Goal: Information Seeking & Learning: Learn about a topic

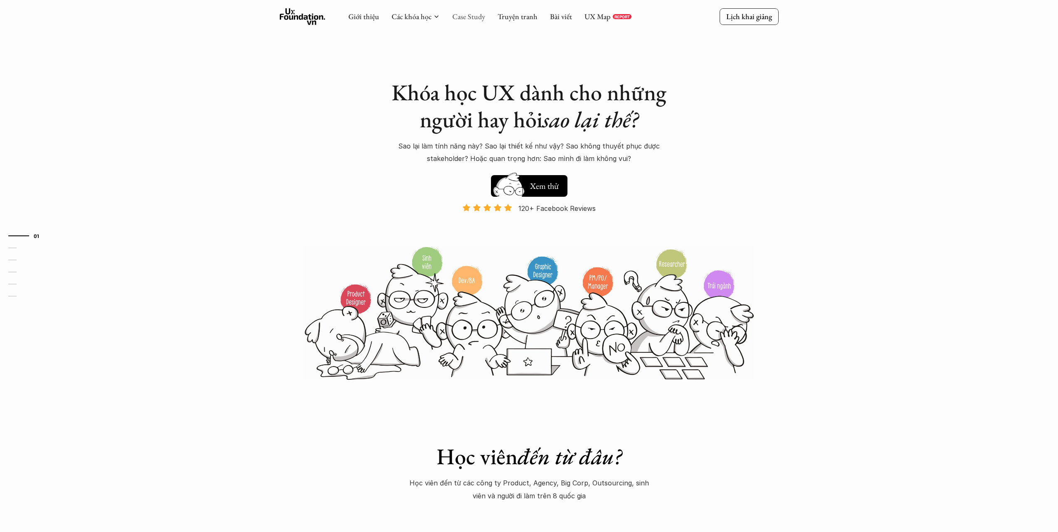
click at [464, 12] on link "Case Study" at bounding box center [468, 17] width 33 height 10
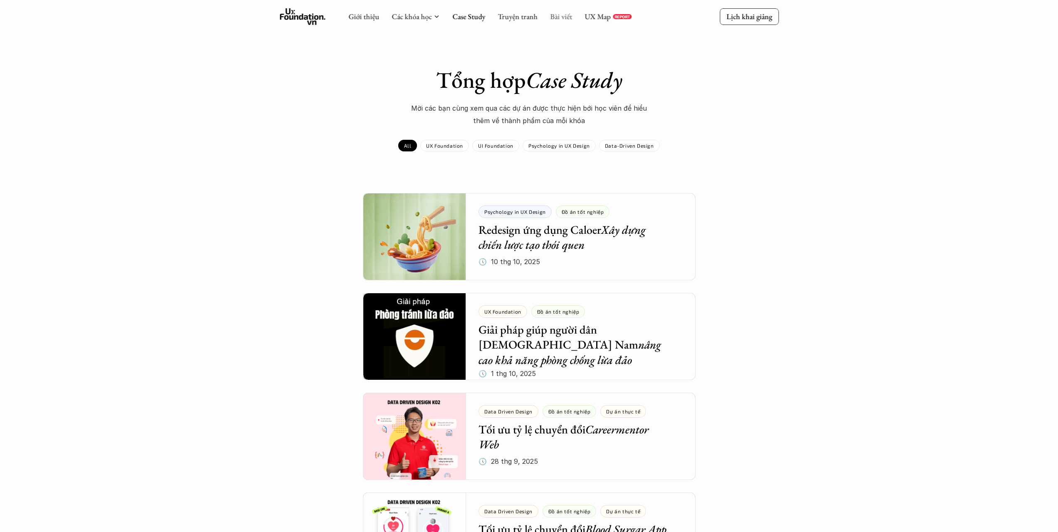
click at [556, 14] on link "Bài viết" at bounding box center [561, 17] width 22 height 10
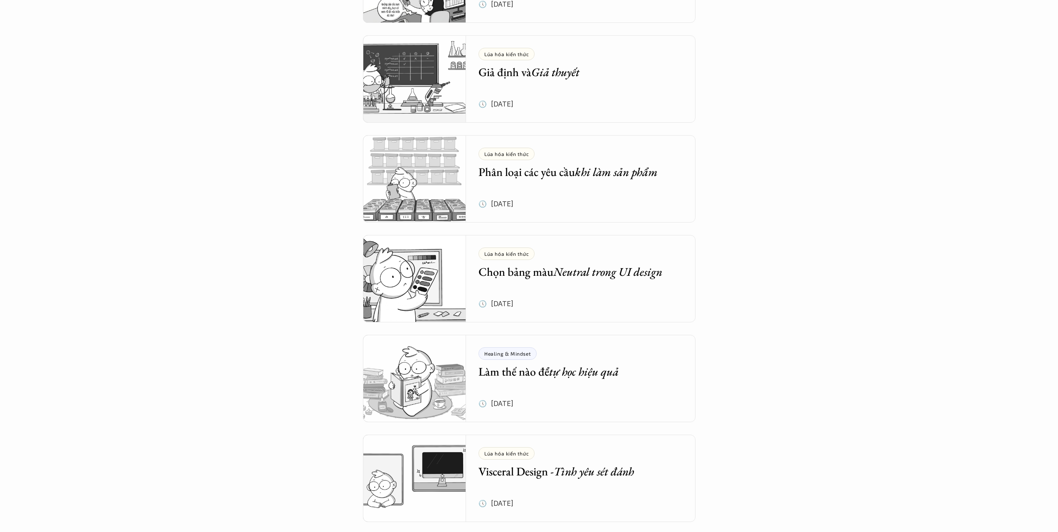
scroll to position [956, 0]
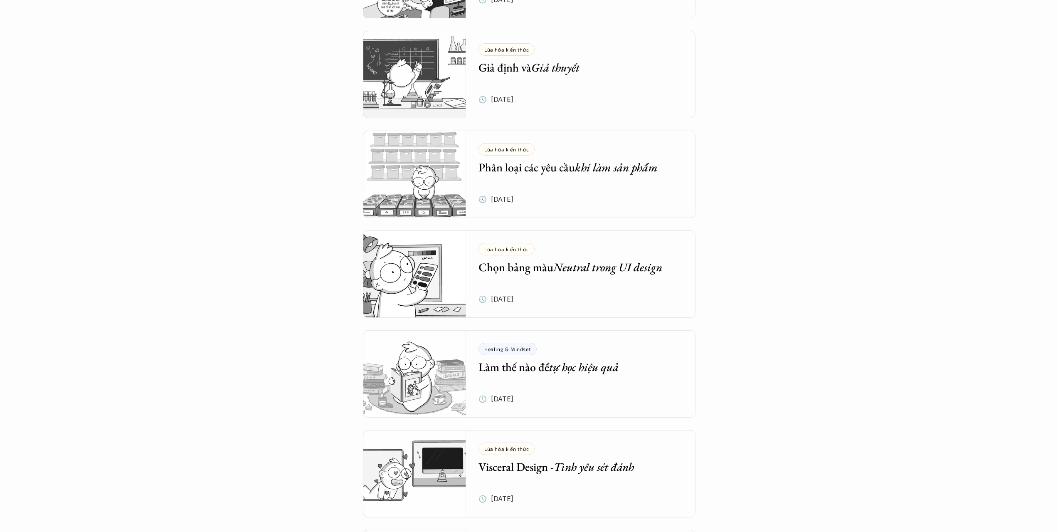
click at [599, 244] on div "Lúa hóa kiến thức Chọn bảng màu Neutral trong UI design" at bounding box center [574, 259] width 192 height 32
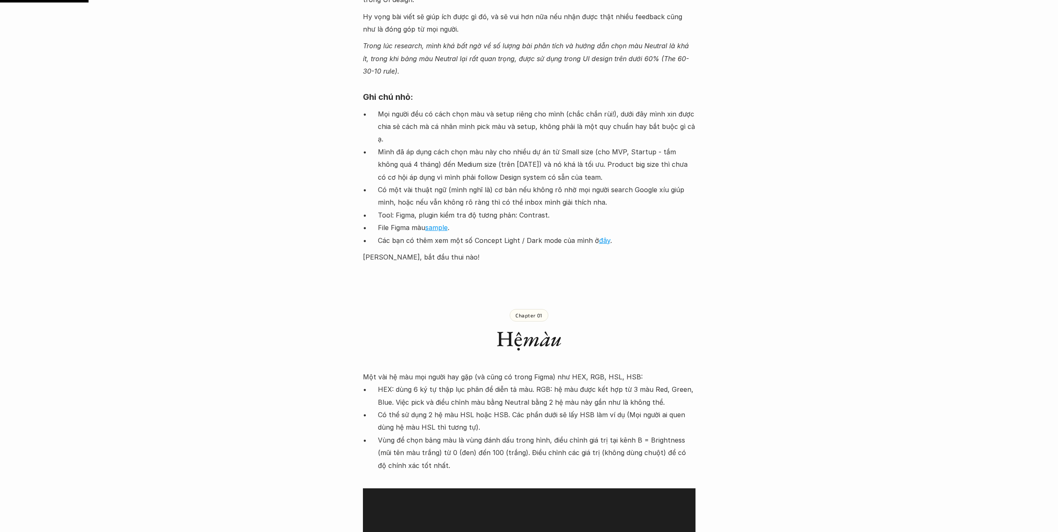
scroll to position [790, 0]
click at [429, 222] on link "sample" at bounding box center [436, 226] width 22 height 8
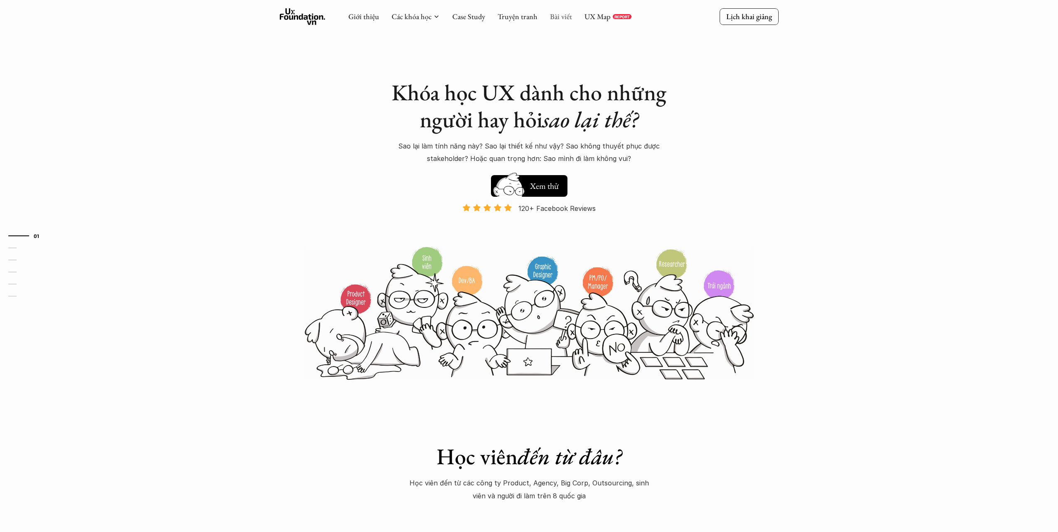
click at [562, 15] on link "Bài viết" at bounding box center [561, 17] width 22 height 10
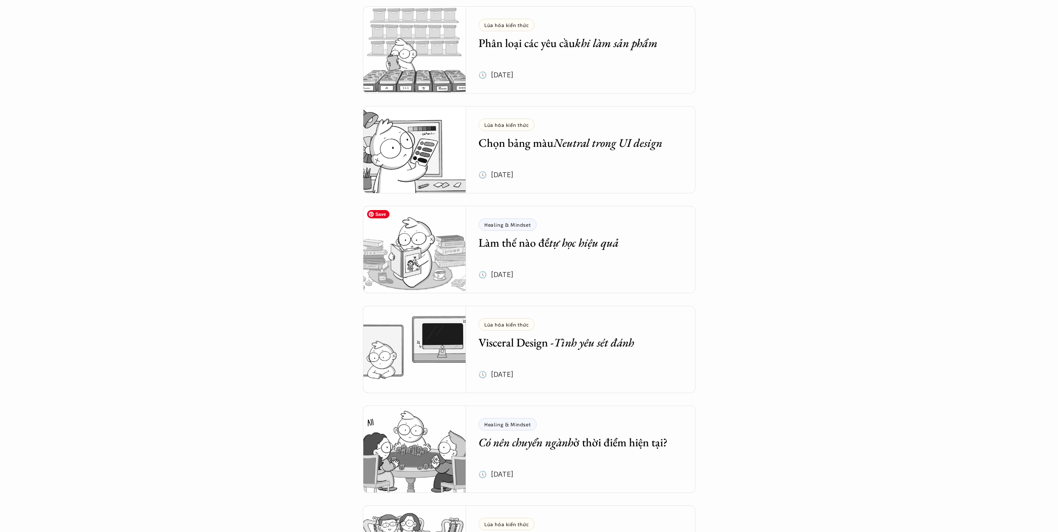
scroll to position [1081, 0]
click at [434, 161] on img at bounding box center [415, 149] width 104 height 87
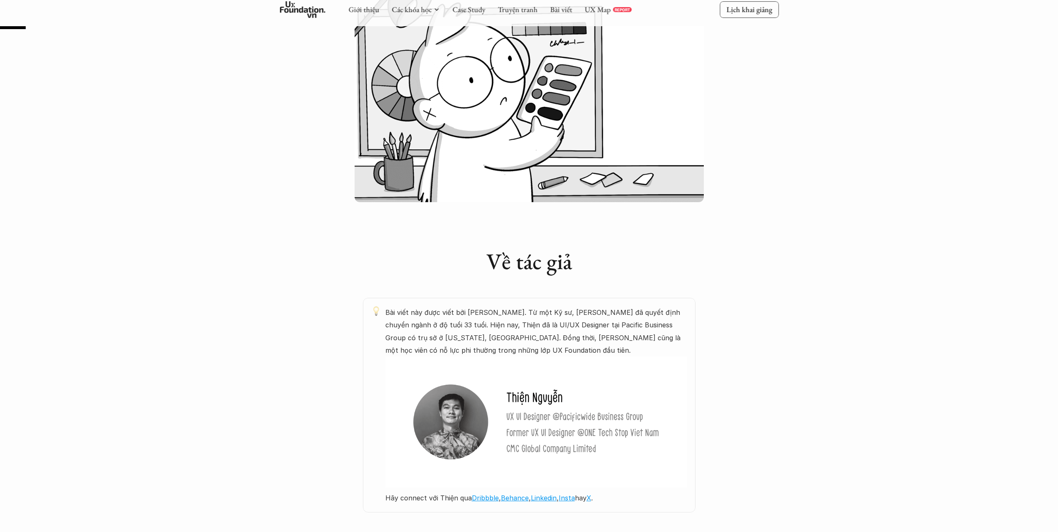
scroll to position [249, 0]
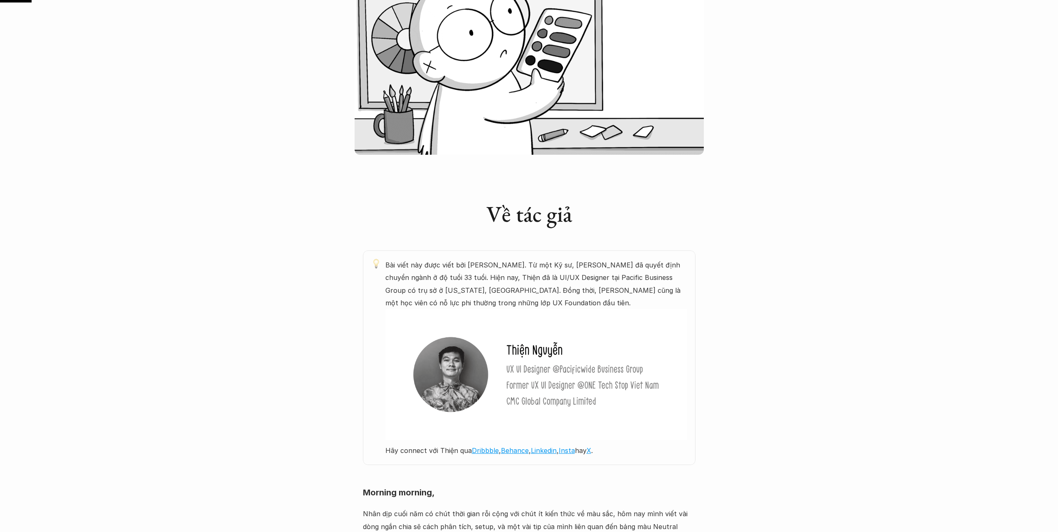
scroll to position [1081, 0]
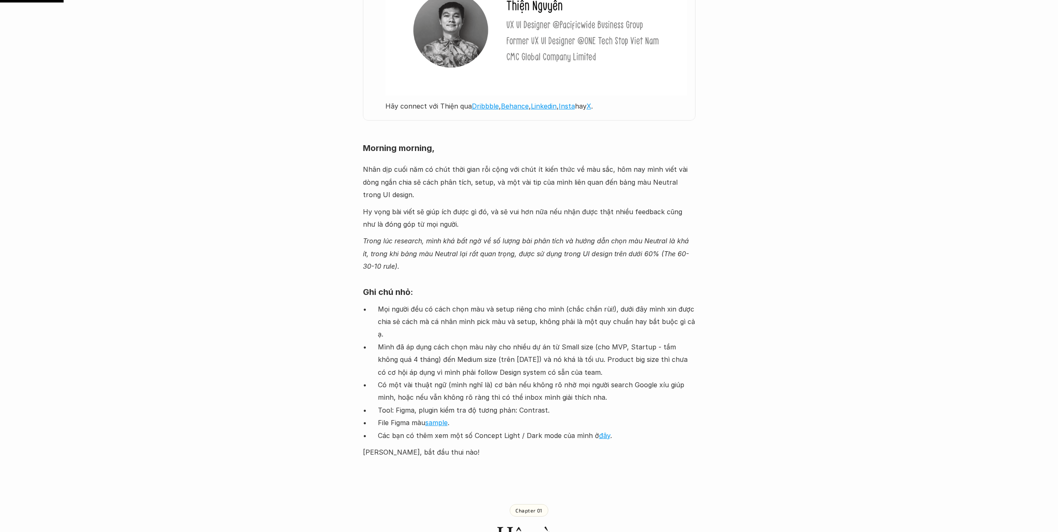
scroll to position [665, 0]
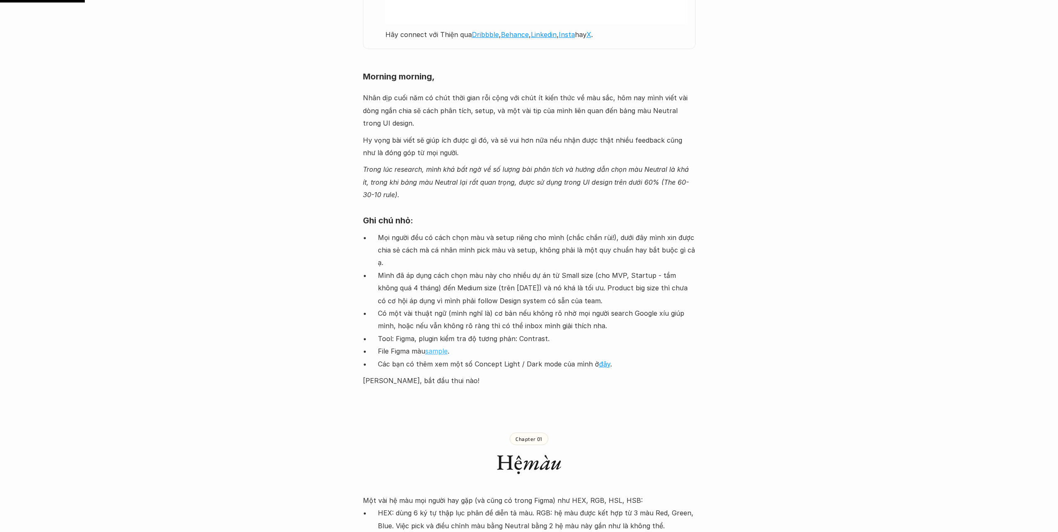
click at [446, 347] on link "sample" at bounding box center [436, 351] width 22 height 8
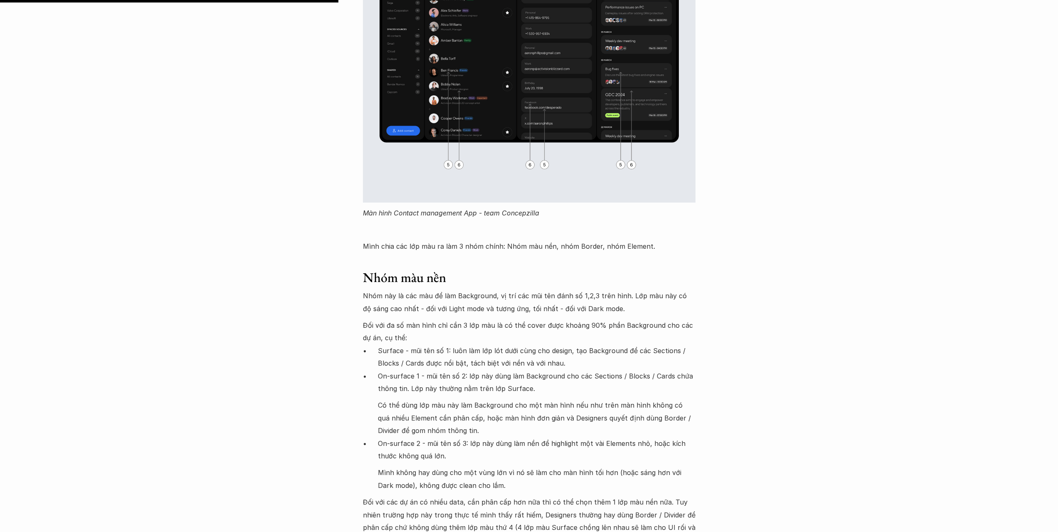
scroll to position [2660, 0]
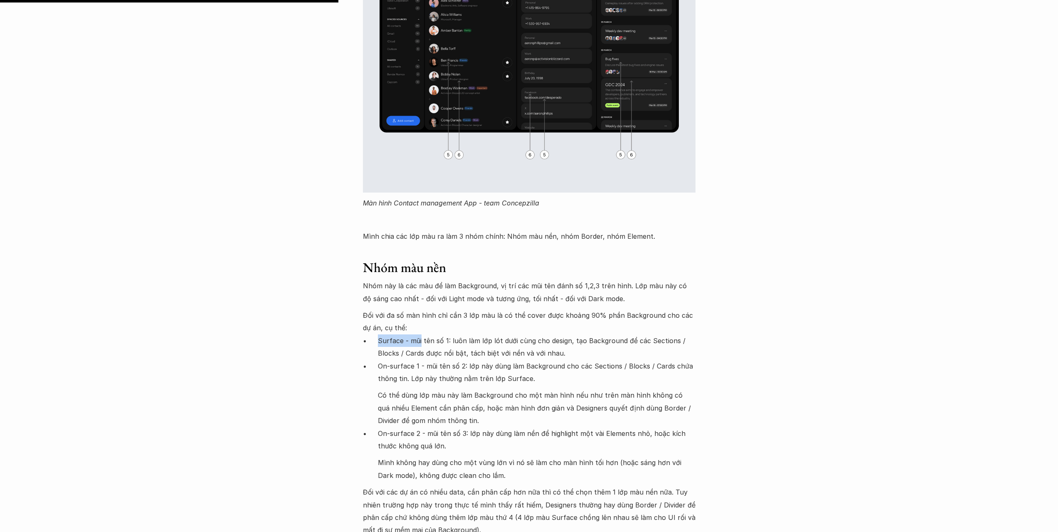
drag, startPoint x: 372, startPoint y: 330, endPoint x: 423, endPoint y: 328, distance: 50.4
click at [421, 334] on ul "Surface - mũi tên số 1: luôn làm lớp lót dưới cùng cho design, tạo Background đ…" at bounding box center [529, 407] width 333 height 147
click at [505, 309] on p "Đối với đa số màn hình chỉ cần 3 lớp màu là có thể cover được khoảng 90% phần B…" at bounding box center [529, 321] width 333 height 25
drag, startPoint x: 377, startPoint y: 354, endPoint x: 426, endPoint y: 343, distance: 50.6
click at [413, 348] on ul "Surface - mũi tên số 1: luôn làm lớp lót dưới cùng cho design, tạo Background đ…" at bounding box center [529, 407] width 333 height 147
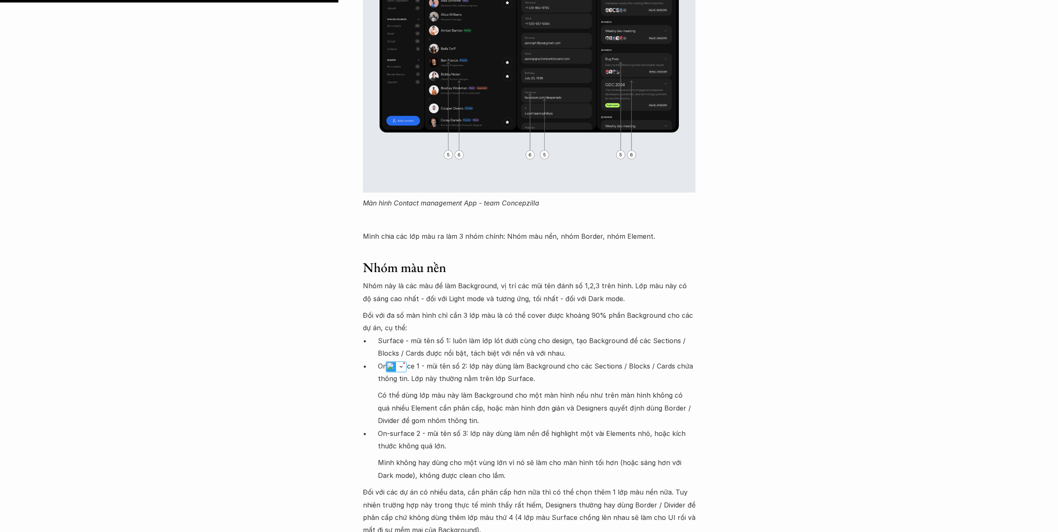
click at [572, 334] on p "Surface - mũi tên số 1: luôn làm lớp lót dưới cùng cho design, tạo Background đ…" at bounding box center [537, 346] width 318 height 25
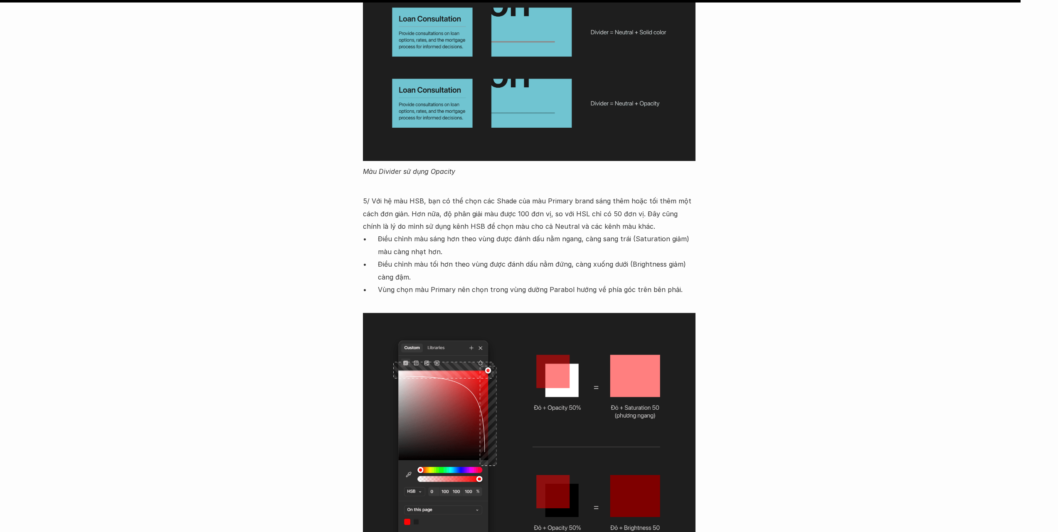
scroll to position [8023, 0]
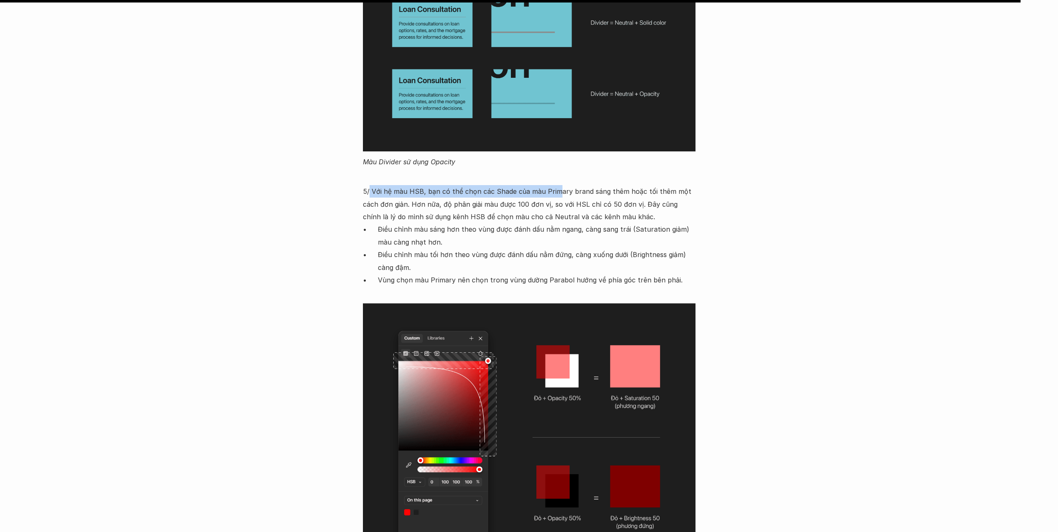
drag, startPoint x: 377, startPoint y: 127, endPoint x: 560, endPoint y: 130, distance: 182.5
click at [555, 173] on p "5/ Với hệ màu HSB, bạn có thể chọn các Shade của màu Primary brand sáng thêm ho…" at bounding box center [529, 198] width 333 height 51
click at [661, 155] on p "Màu Divider sử dụng Opacity" at bounding box center [529, 161] width 333 height 12
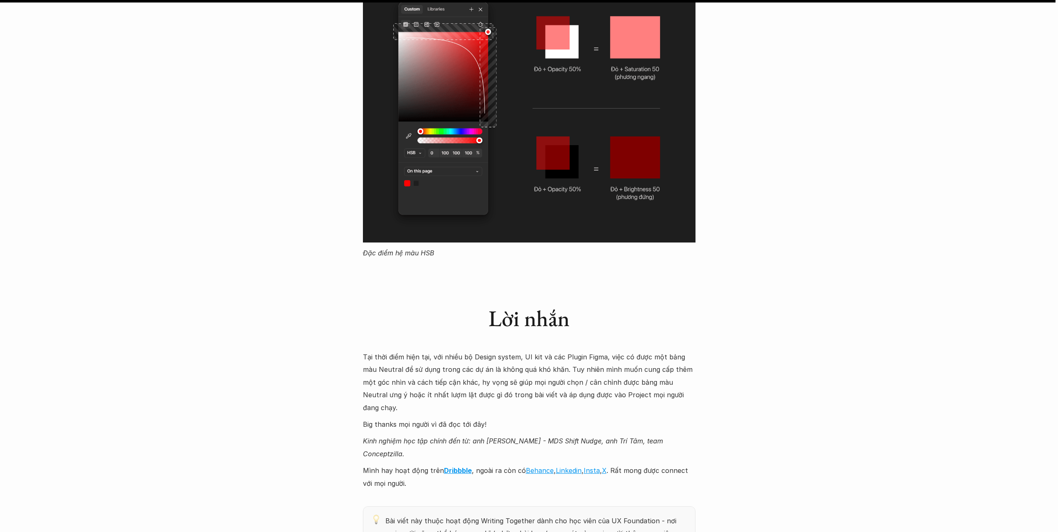
scroll to position [8355, 0]
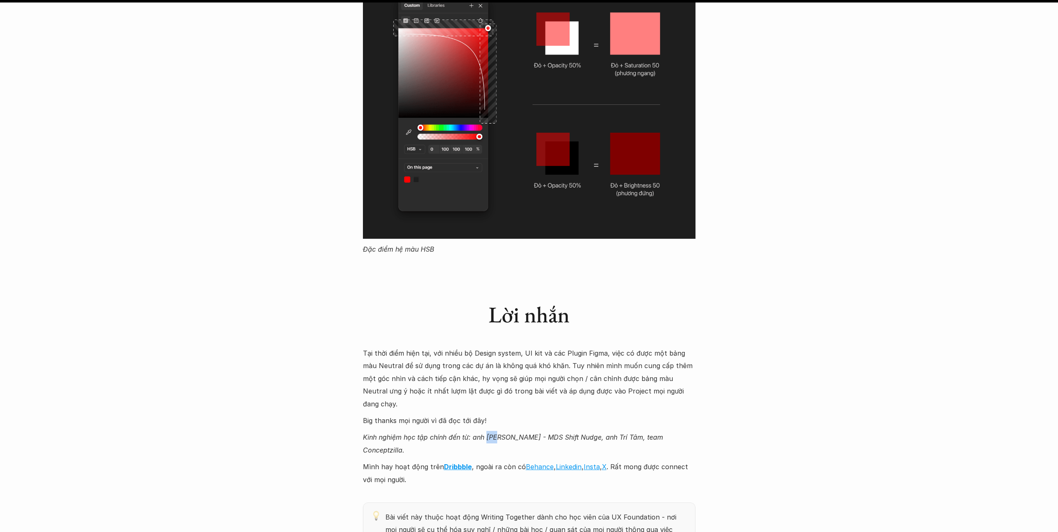
drag, startPoint x: 487, startPoint y: 359, endPoint x: 499, endPoint y: 360, distance: 12.5
click at [499, 433] on em "Kinh nghiệm học tập chính đến từ: anh [PERSON_NAME] - MDS Shift Nudge, anh Trí …" at bounding box center [514, 443] width 302 height 21
click at [501, 433] on em "Kinh nghiệm học tập chính đến từ: anh [PERSON_NAME] - MDS Shift Nudge, anh Trí …" at bounding box center [514, 443] width 302 height 21
click at [499, 433] on em "Kinh nghiệm học tập chính đến từ: anh [PERSON_NAME] - MDS Shift Nudge, anh Trí …" at bounding box center [514, 443] width 302 height 21
drag, startPoint x: 500, startPoint y: 360, endPoint x: 487, endPoint y: 360, distance: 13.3
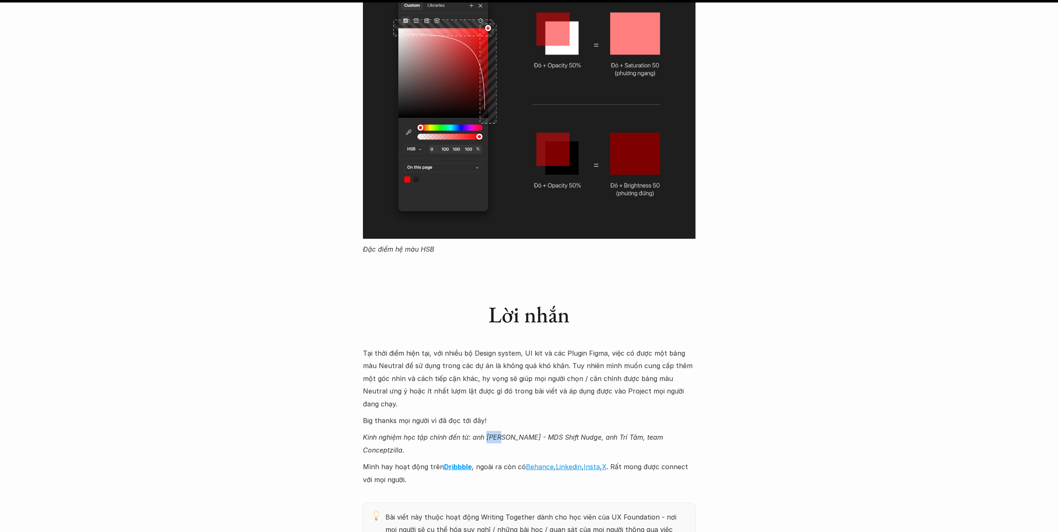
click at [487, 433] on em "Kinh nghiệm học tập chính đến từ: anh [PERSON_NAME] - MDS Shift Nudge, anh Trí …" at bounding box center [514, 443] width 302 height 21
copy em "[PERSON_NAME]"
drag, startPoint x: 523, startPoint y: 358, endPoint x: 547, endPoint y: 359, distance: 23.3
click at [547, 433] on em "Kinh nghiệm học tập chính đến từ: anh [PERSON_NAME] - MDS Shift Nudge, anh Trí …" at bounding box center [514, 443] width 302 height 21
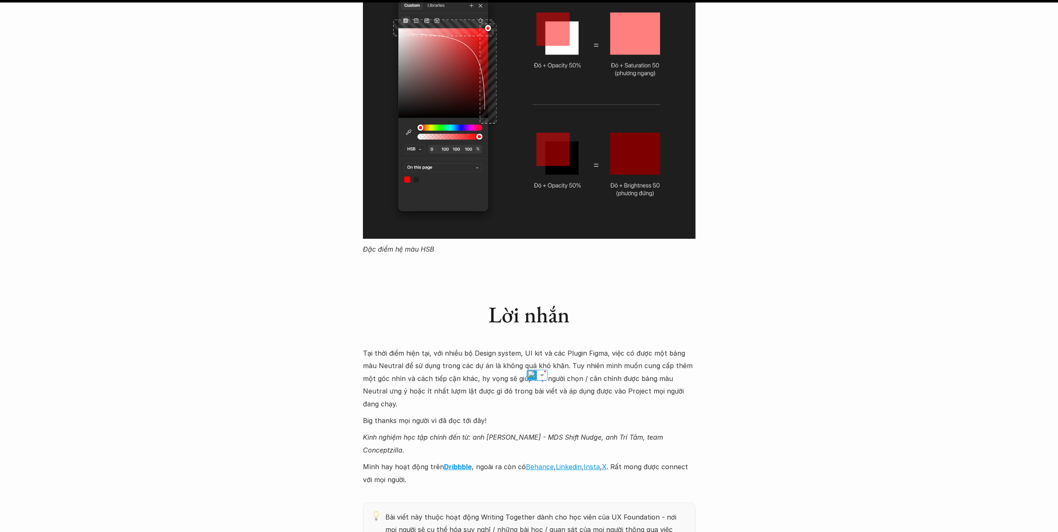
click at [502, 433] on em "Kinh nghiệm học tập chính đến từ: anh [PERSON_NAME] - MDS Shift Nudge, anh Trí …" at bounding box center [514, 443] width 302 height 21
drag, startPoint x: 506, startPoint y: 359, endPoint x: 532, endPoint y: 360, distance: 25.4
click at [532, 433] on em "Kinh nghiệm học tập chính đến từ: anh [PERSON_NAME] - MDS Shift Nudge, anh Trí …" at bounding box center [514, 443] width 302 height 21
click at [552, 433] on em "Kinh nghiệm học tập chính đến từ: anh [PERSON_NAME] - MDS Shift Nudge, anh Trí …" at bounding box center [514, 443] width 302 height 21
drag, startPoint x: 562, startPoint y: 360, endPoint x: 551, endPoint y: 361, distance: 11.3
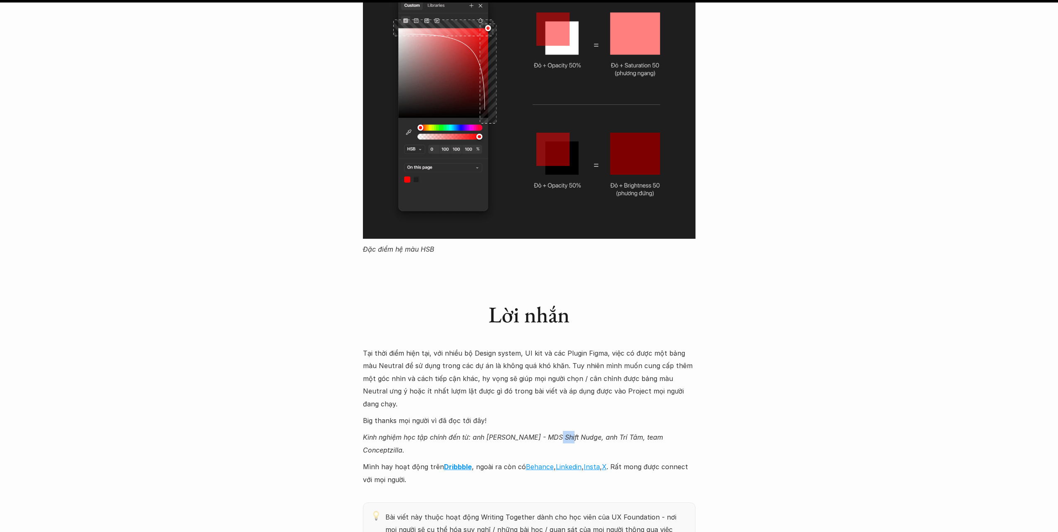
click at [551, 433] on em "Kinh nghiệm học tập chính đến từ: anh [PERSON_NAME] - MDS Shift Nudge, anh Trí …" at bounding box center [514, 443] width 302 height 21
click at [560, 433] on em "Kinh nghiệm học tập chính đến từ: anh [PERSON_NAME] - MDS Shift Nudge, anh Trí …" at bounding box center [514, 443] width 302 height 21
drag, startPoint x: 557, startPoint y: 360, endPoint x: 511, endPoint y: 360, distance: 46.1
click at [511, 433] on em "Kinh nghiệm học tập chính đến từ: anh [PERSON_NAME] - MDS Shift Nudge, anh Trí …" at bounding box center [514, 443] width 302 height 21
